Goal: Task Accomplishment & Management: Manage account settings

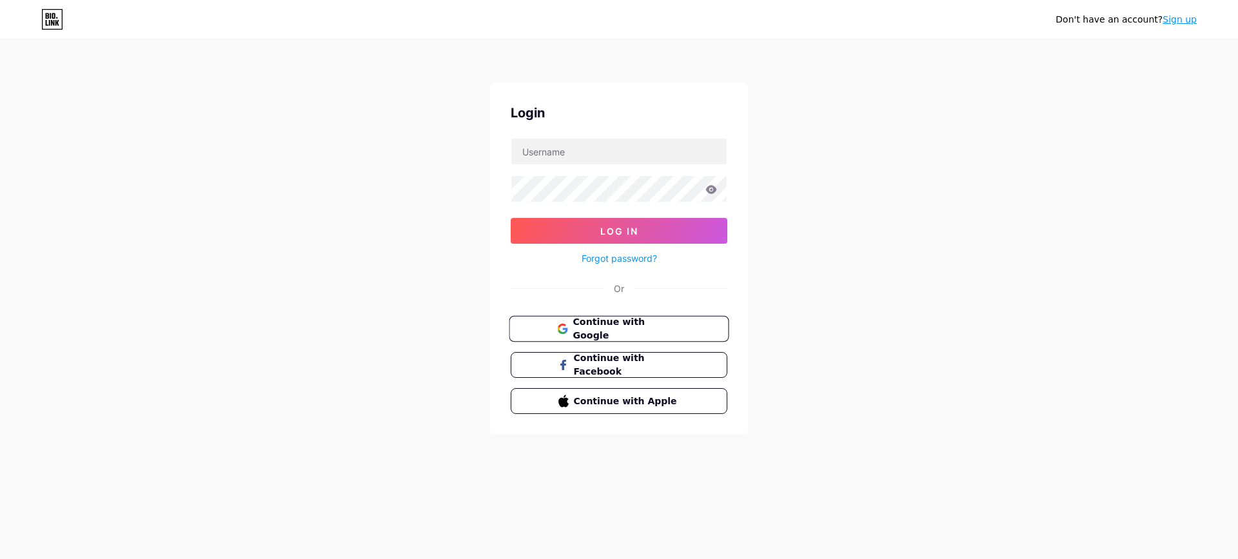
click at [590, 319] on button "Continue with Google" at bounding box center [619, 329] width 220 height 26
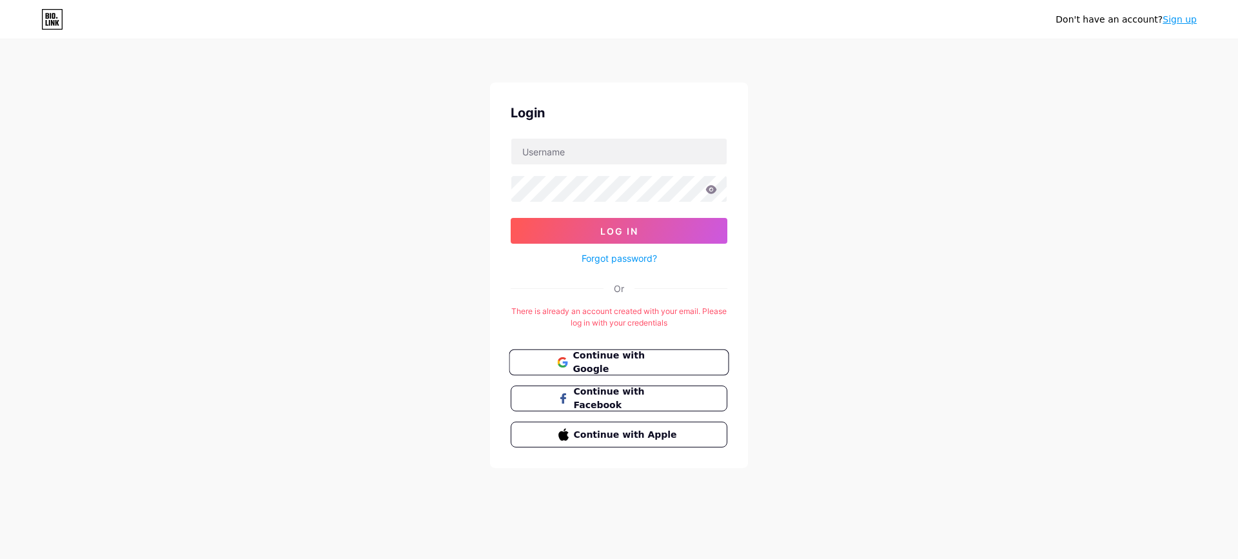
click at [627, 368] on span "Continue with Google" at bounding box center [627, 363] width 108 height 28
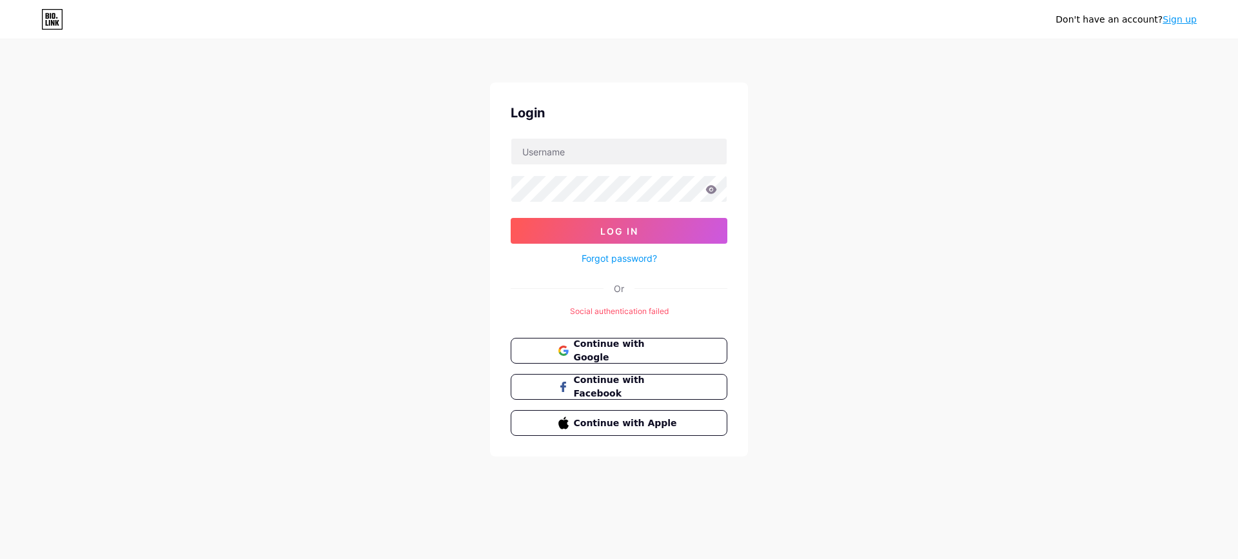
click at [66, 12] on div "Don't have an account? Sign up" at bounding box center [619, 19] width 1238 height 21
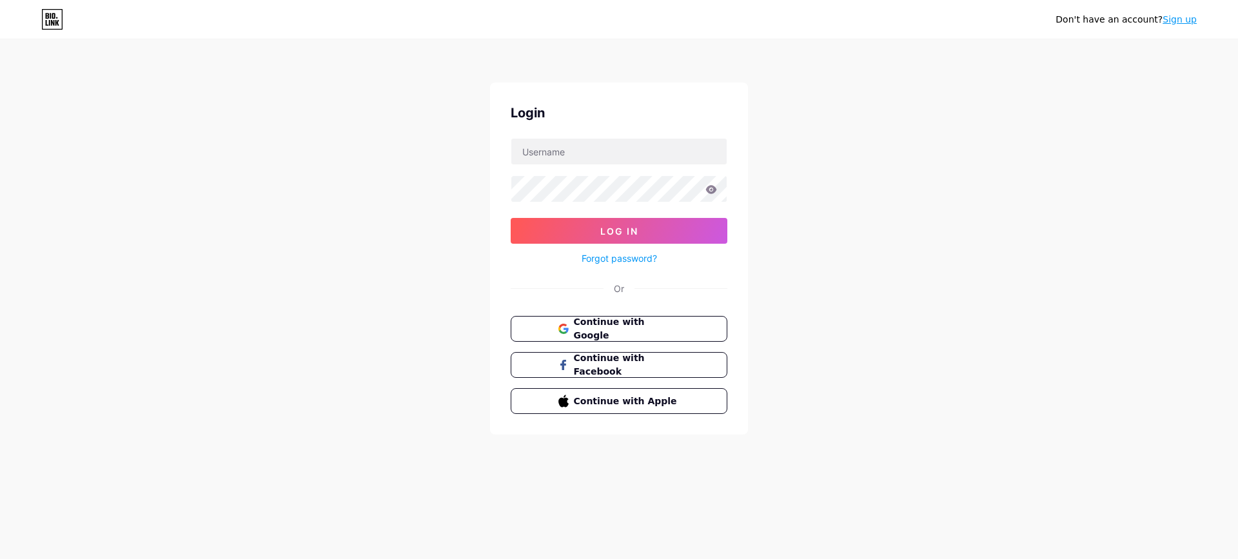
click at [1185, 15] on link "Sign up" at bounding box center [1180, 19] width 34 height 10
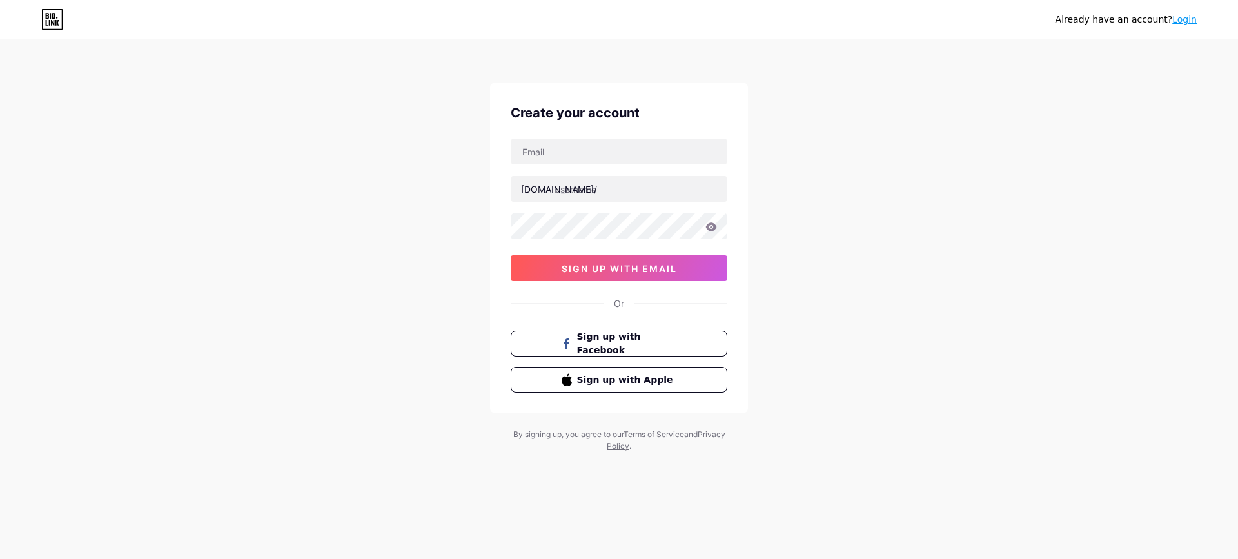
click at [59, 19] on icon at bounding box center [52, 19] width 22 height 21
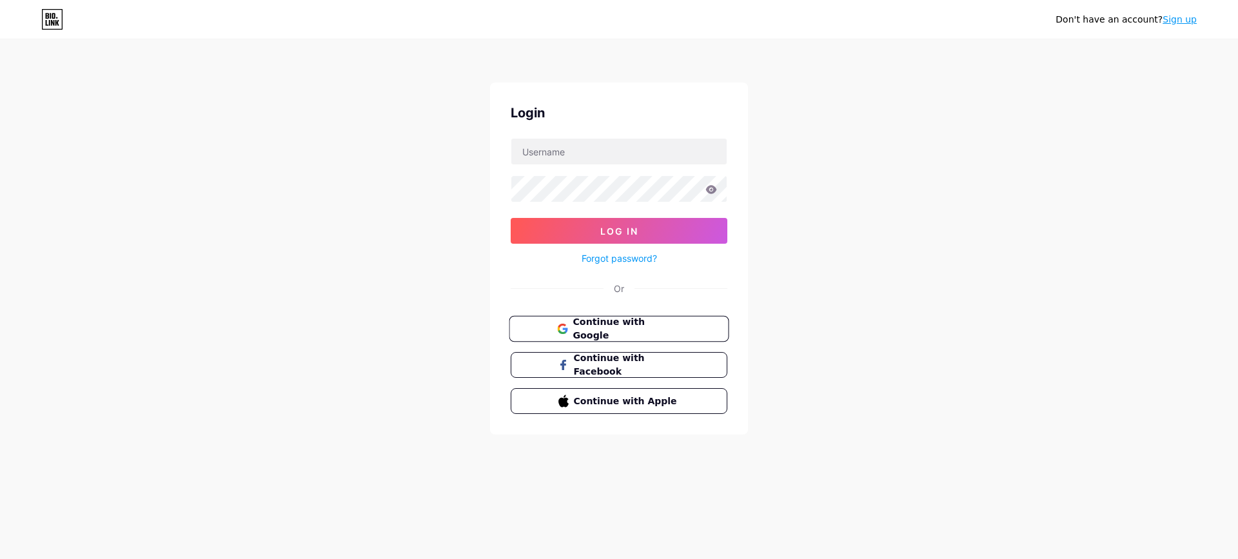
click at [629, 321] on span "Continue with Google" at bounding box center [627, 329] width 108 height 28
click at [627, 323] on span "Continue with Google" at bounding box center [627, 329] width 108 height 28
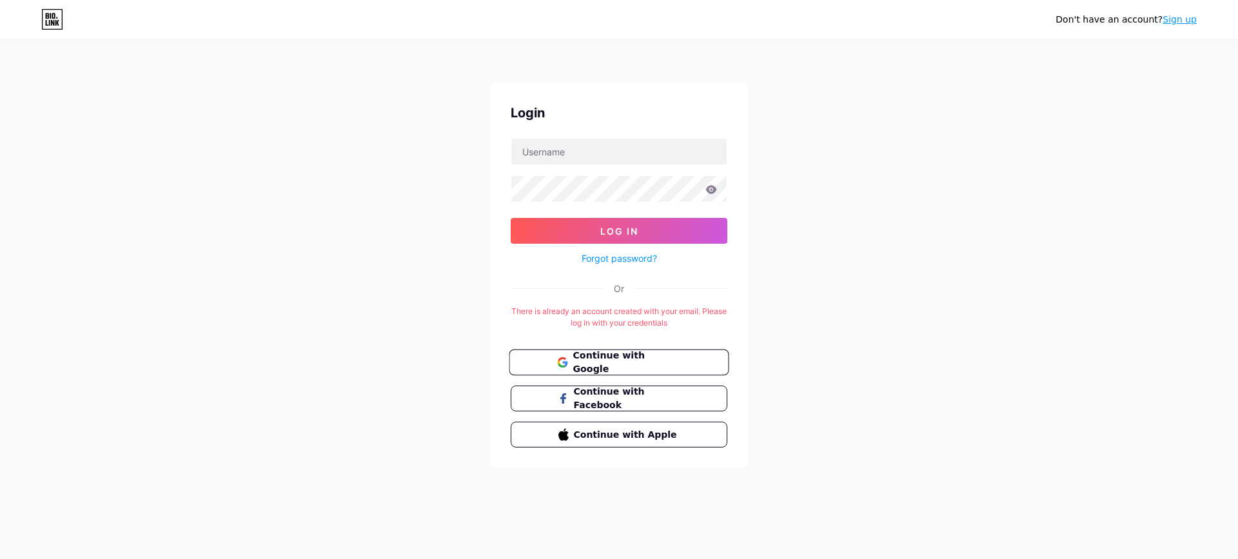
click at [582, 355] on span "Continue with Google" at bounding box center [627, 363] width 108 height 28
click at [526, 149] on input "text" at bounding box center [618, 152] width 215 height 26
type input "minertlawidaho@gmail.com"
click at [616, 235] on span "Log In" at bounding box center [619, 231] width 38 height 11
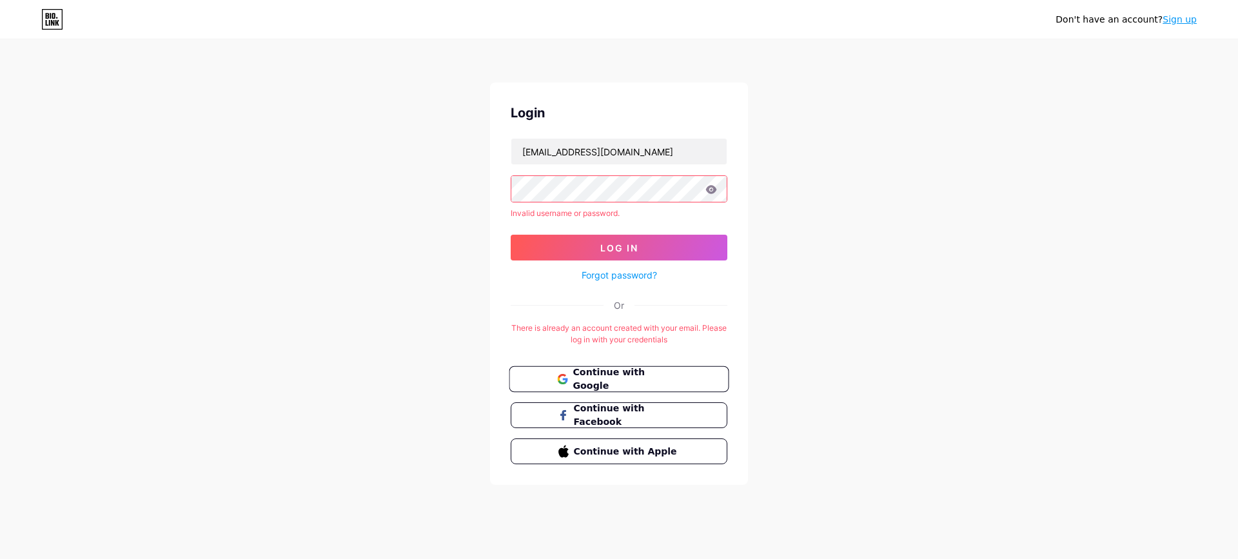
click at [665, 373] on span "Continue with Google" at bounding box center [627, 380] width 108 height 28
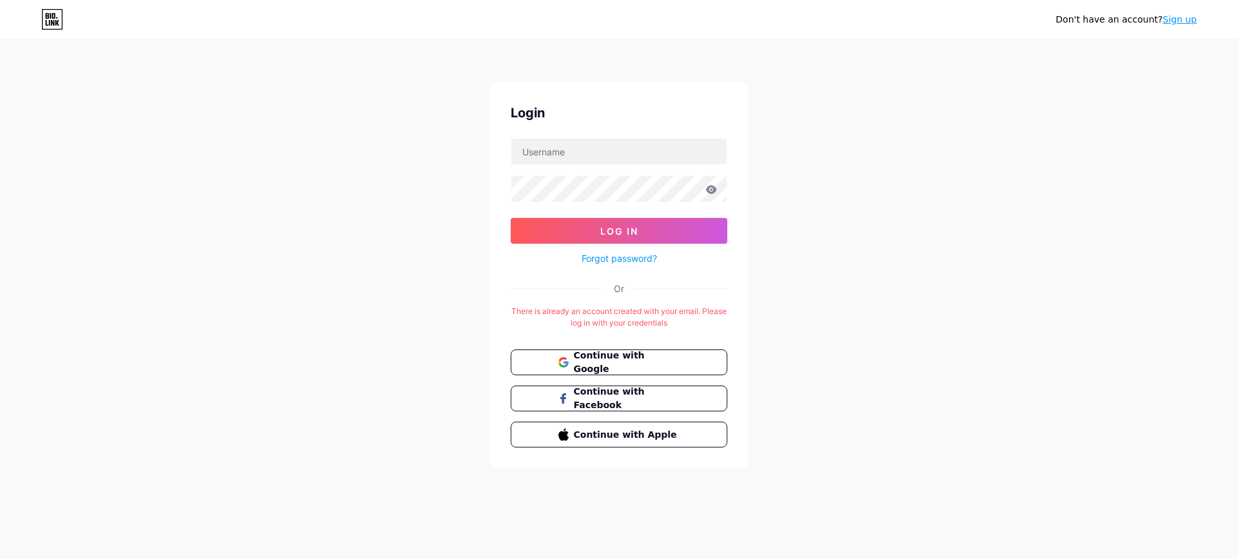
click at [1181, 18] on link "Sign up" at bounding box center [1180, 19] width 34 height 10
click at [577, 353] on button "Continue with Google" at bounding box center [619, 363] width 220 height 26
click at [634, 233] on span "Log In" at bounding box center [619, 231] width 38 height 11
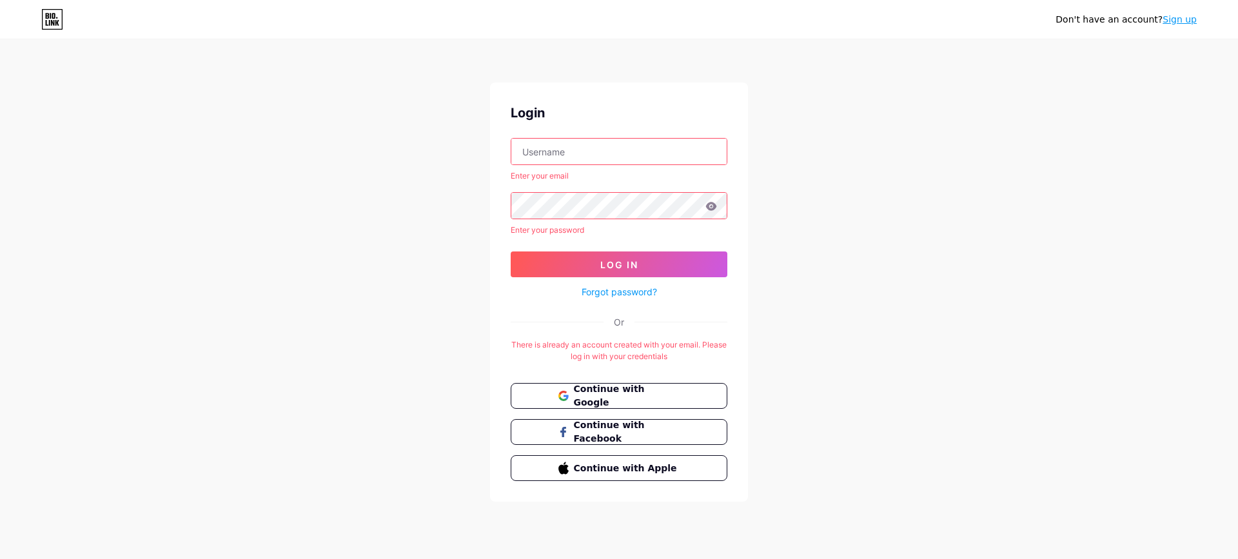
click at [564, 159] on input "text" at bounding box center [618, 152] width 215 height 26
type input "[EMAIL_ADDRESS][DOMAIN_NAME]"
click at [709, 259] on button "Log In" at bounding box center [619, 265] width 217 height 26
